Goal: Information Seeking & Learning: Learn about a topic

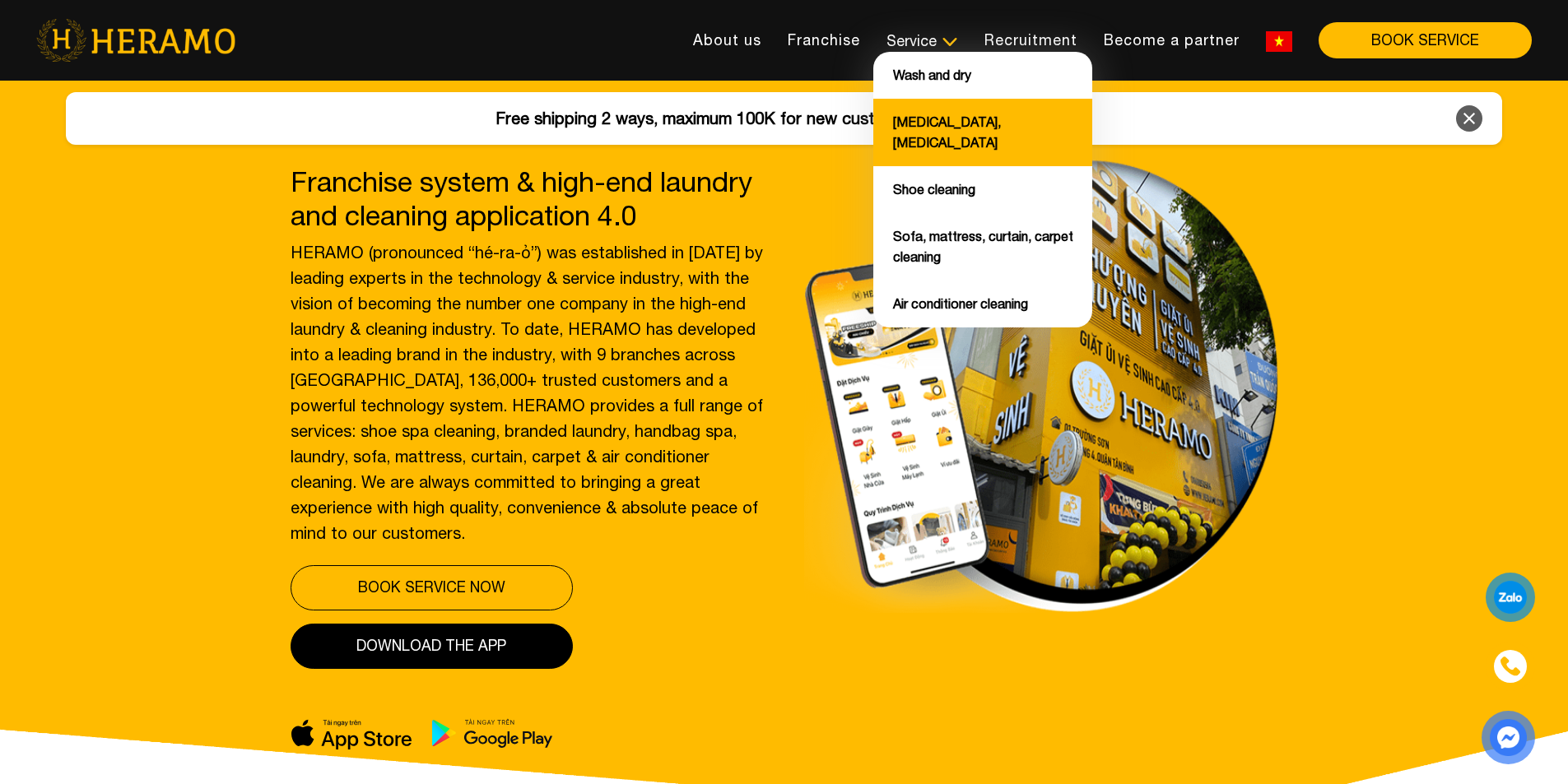
click at [952, 126] on font "[MEDICAL_DATA], [MEDICAL_DATA]" at bounding box center [947, 132] width 108 height 35
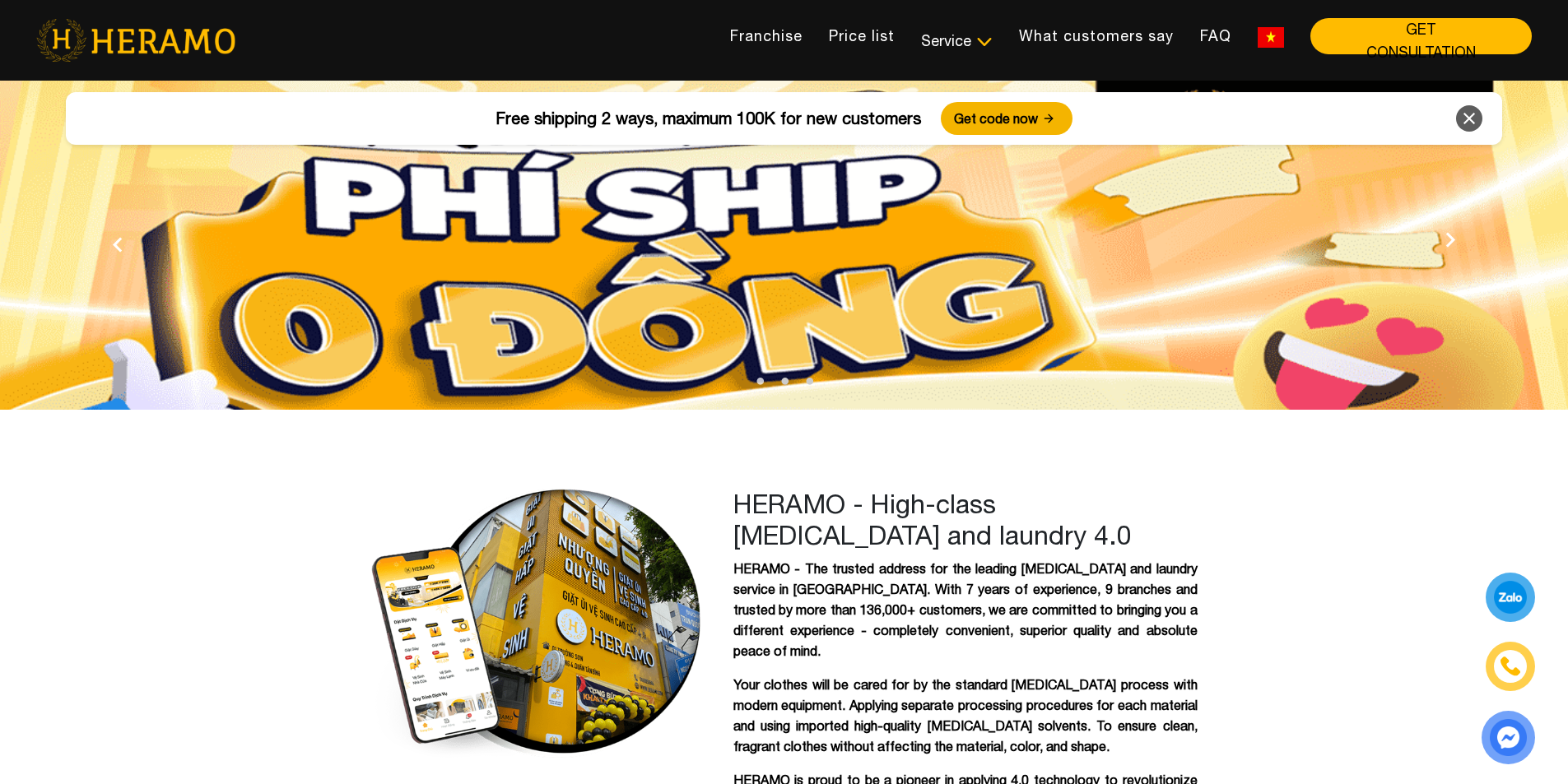
click at [1508, 602] on div at bounding box center [1511, 597] width 32 height 32
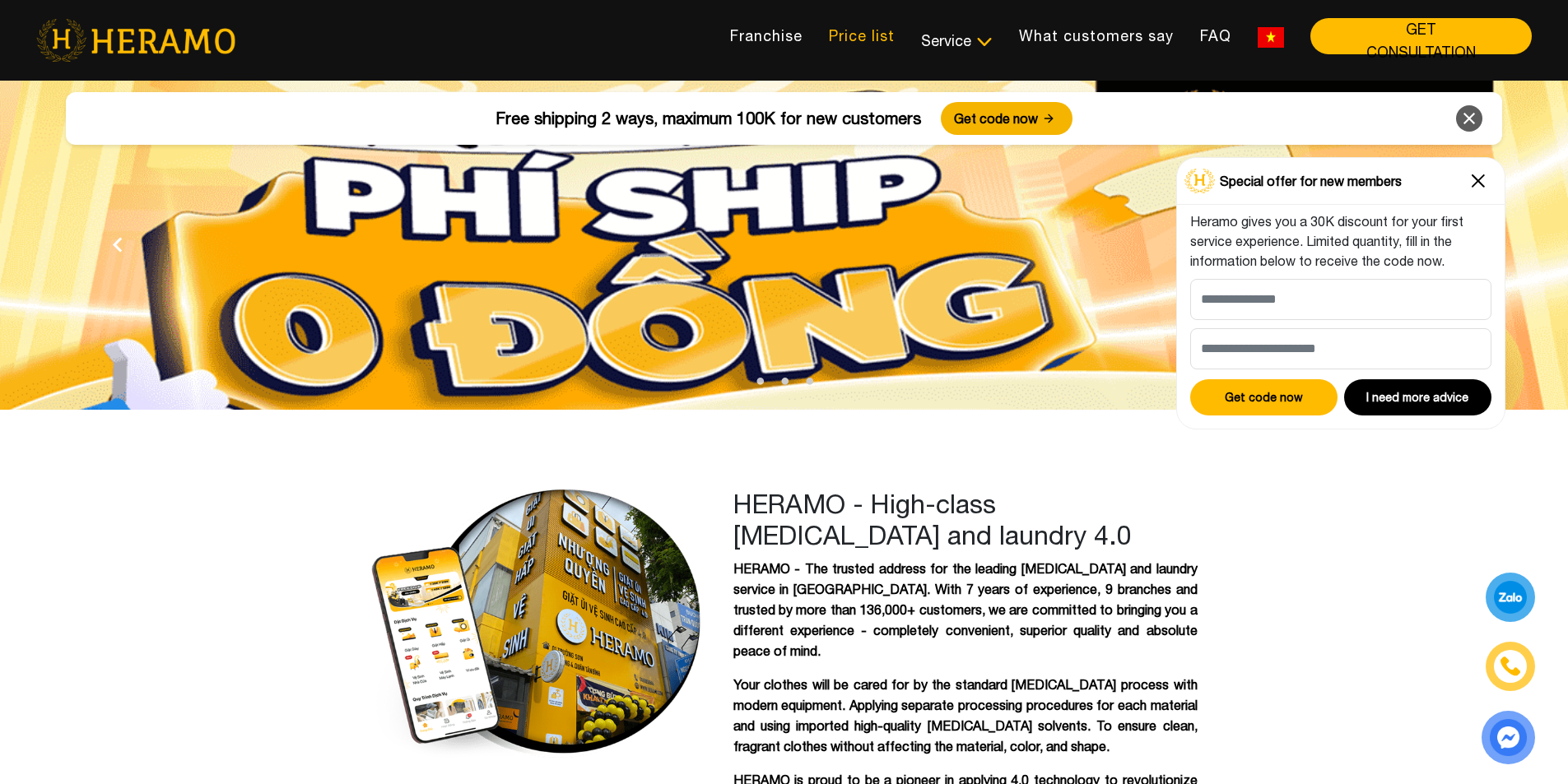
click at [879, 32] on font "Price list" at bounding box center [862, 35] width 66 height 17
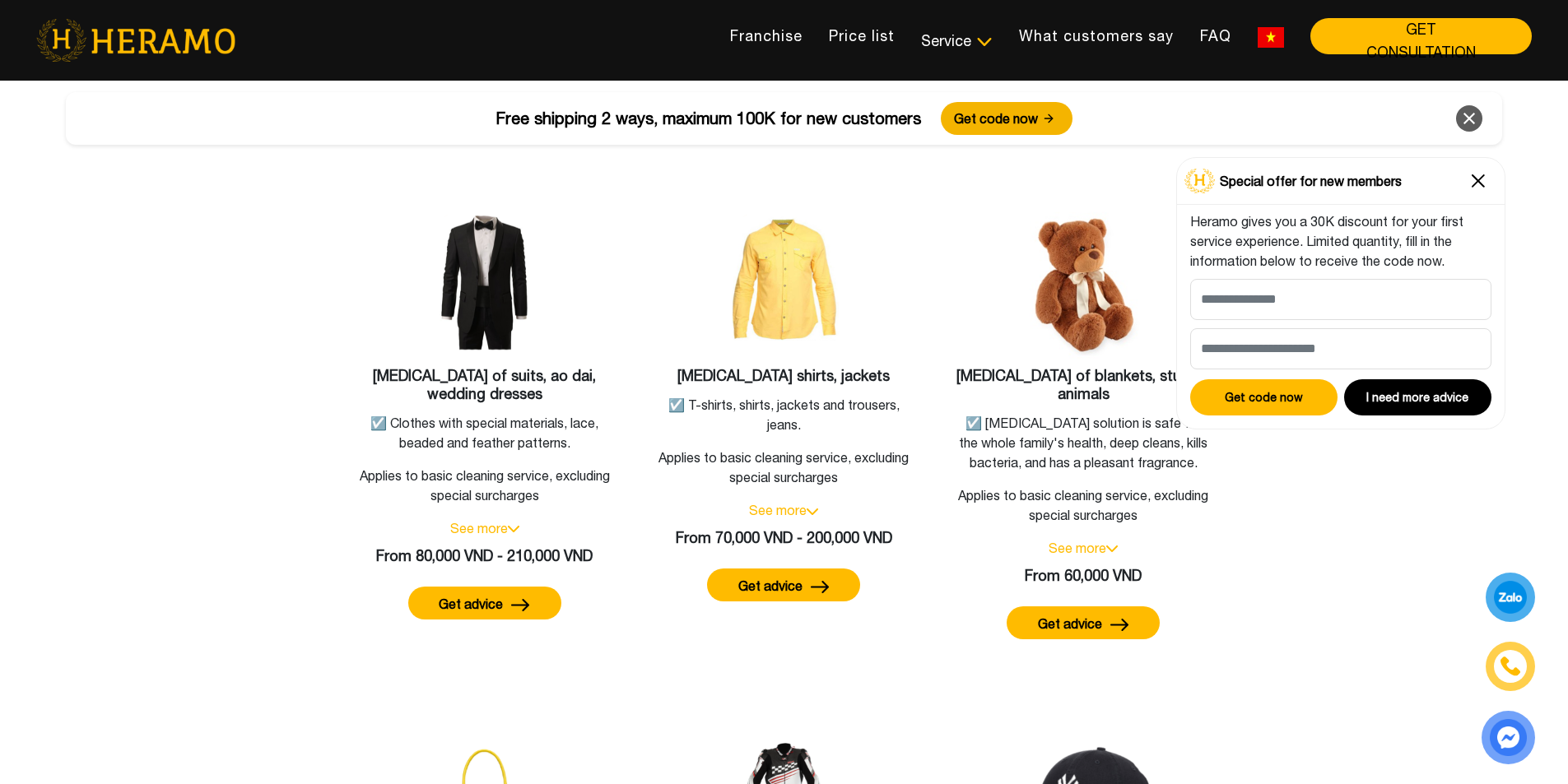
click at [1463, 121] on icon at bounding box center [1470, 118] width 20 height 30
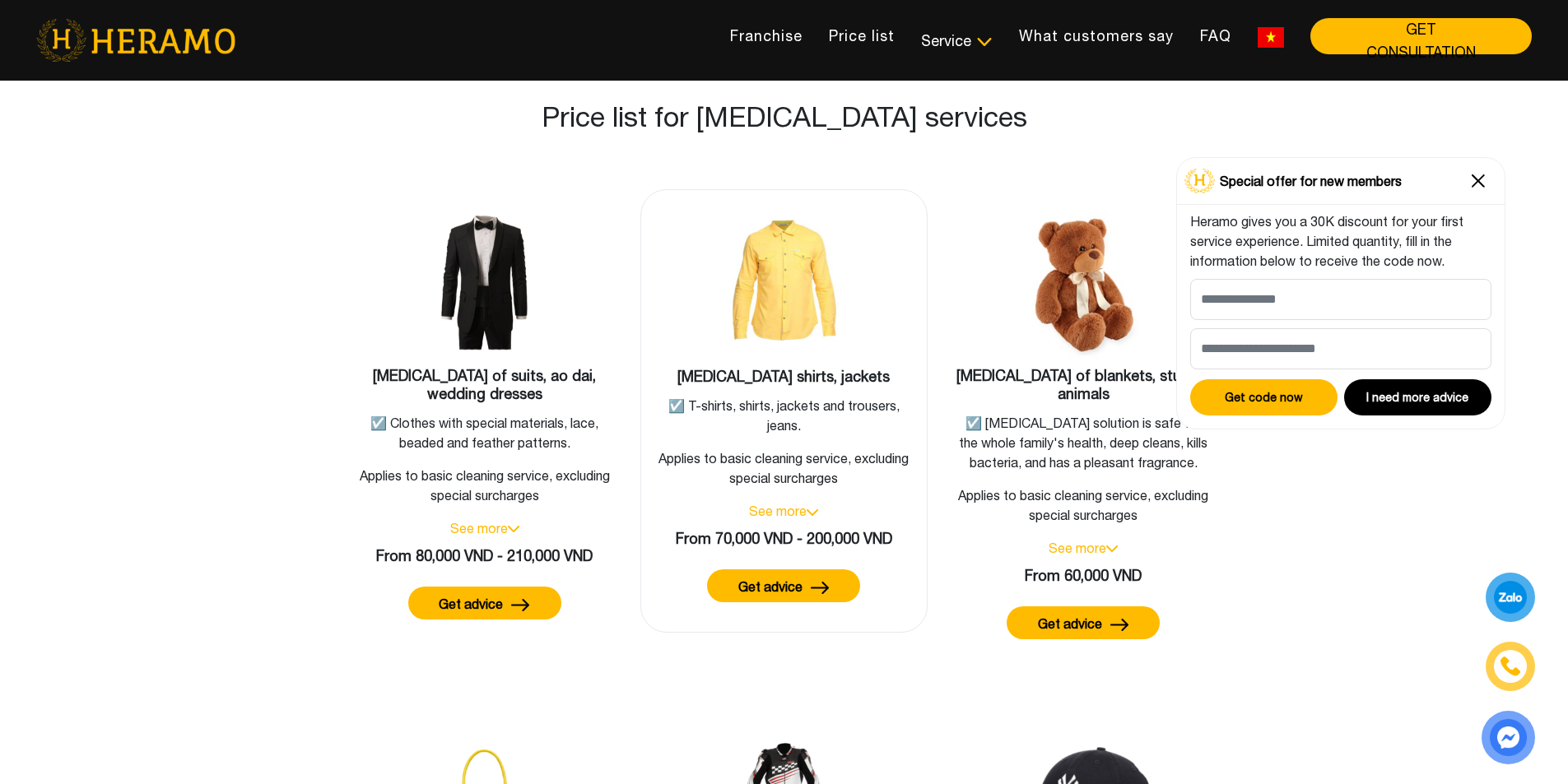
click at [766, 578] on button "Get advice" at bounding box center [784, 586] width 153 height 32
click at [1477, 181] on img at bounding box center [1478, 180] width 26 height 26
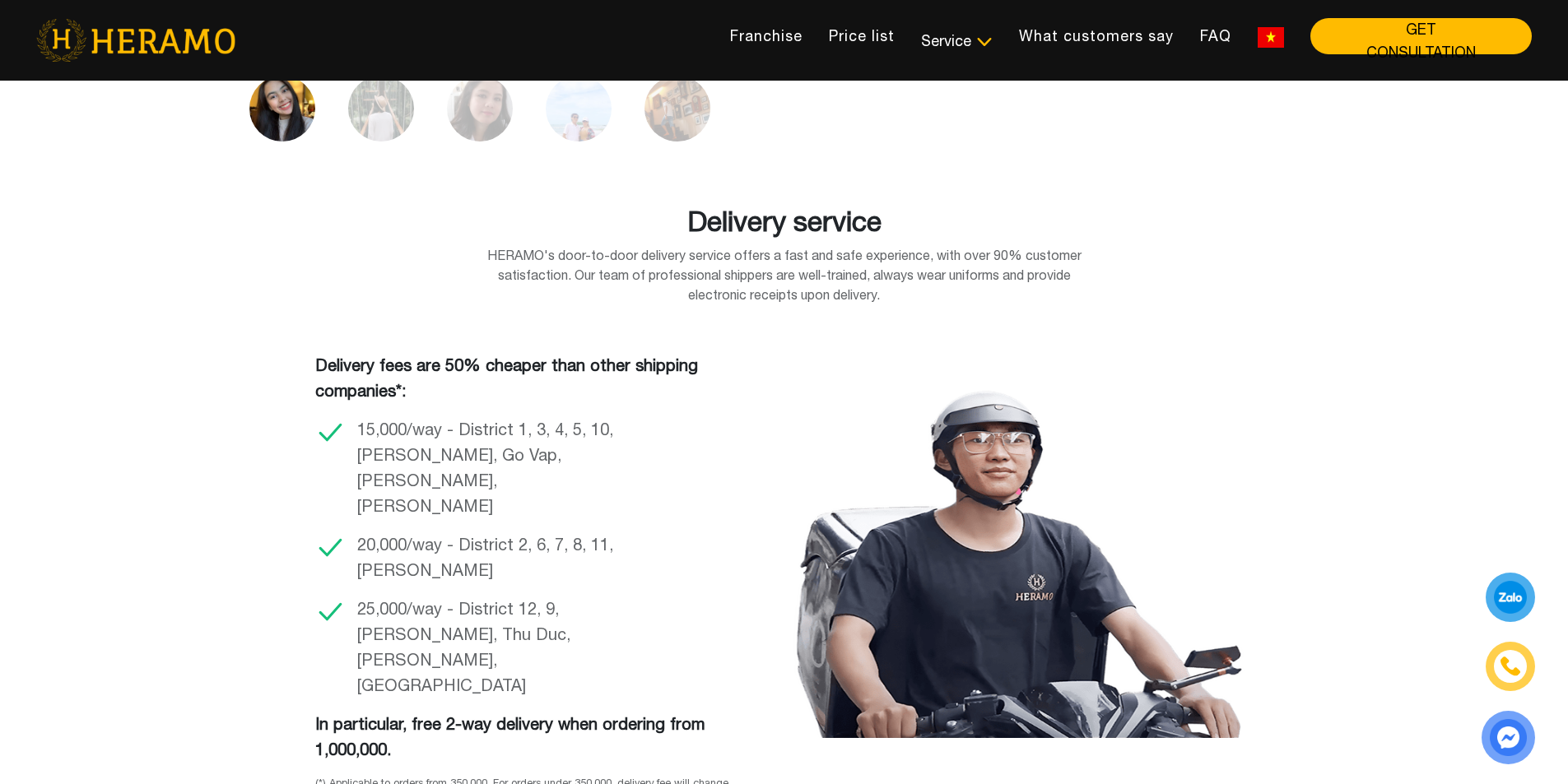
scroll to position [4618, 0]
